Goal: Task Accomplishment & Management: Use online tool/utility

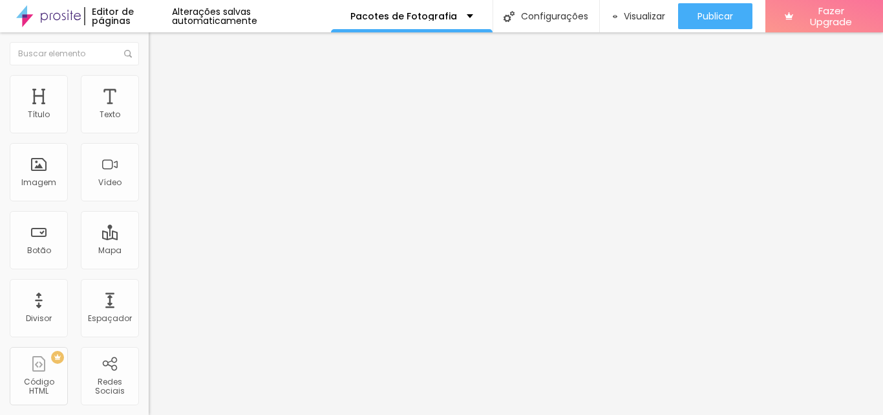
click at [149, 111] on span "Trocar imagem" at bounding box center [184, 105] width 70 height 11
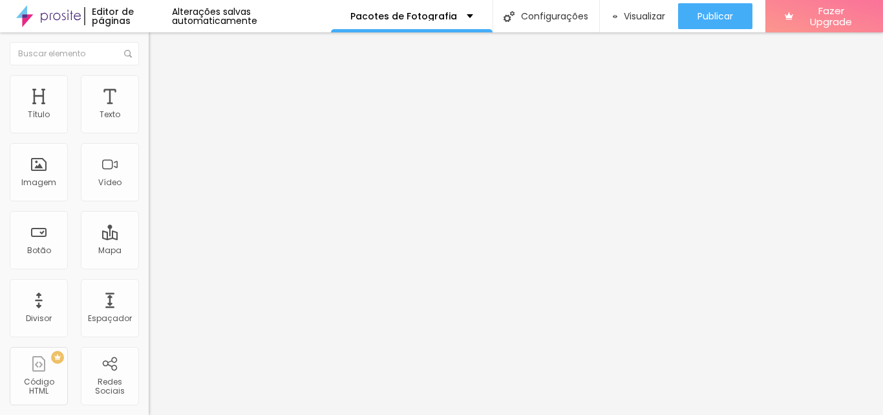
click at [149, 111] on span "Trocar imagem" at bounding box center [184, 105] width 70 height 11
